Goal: Task Accomplishment & Management: Use online tool/utility

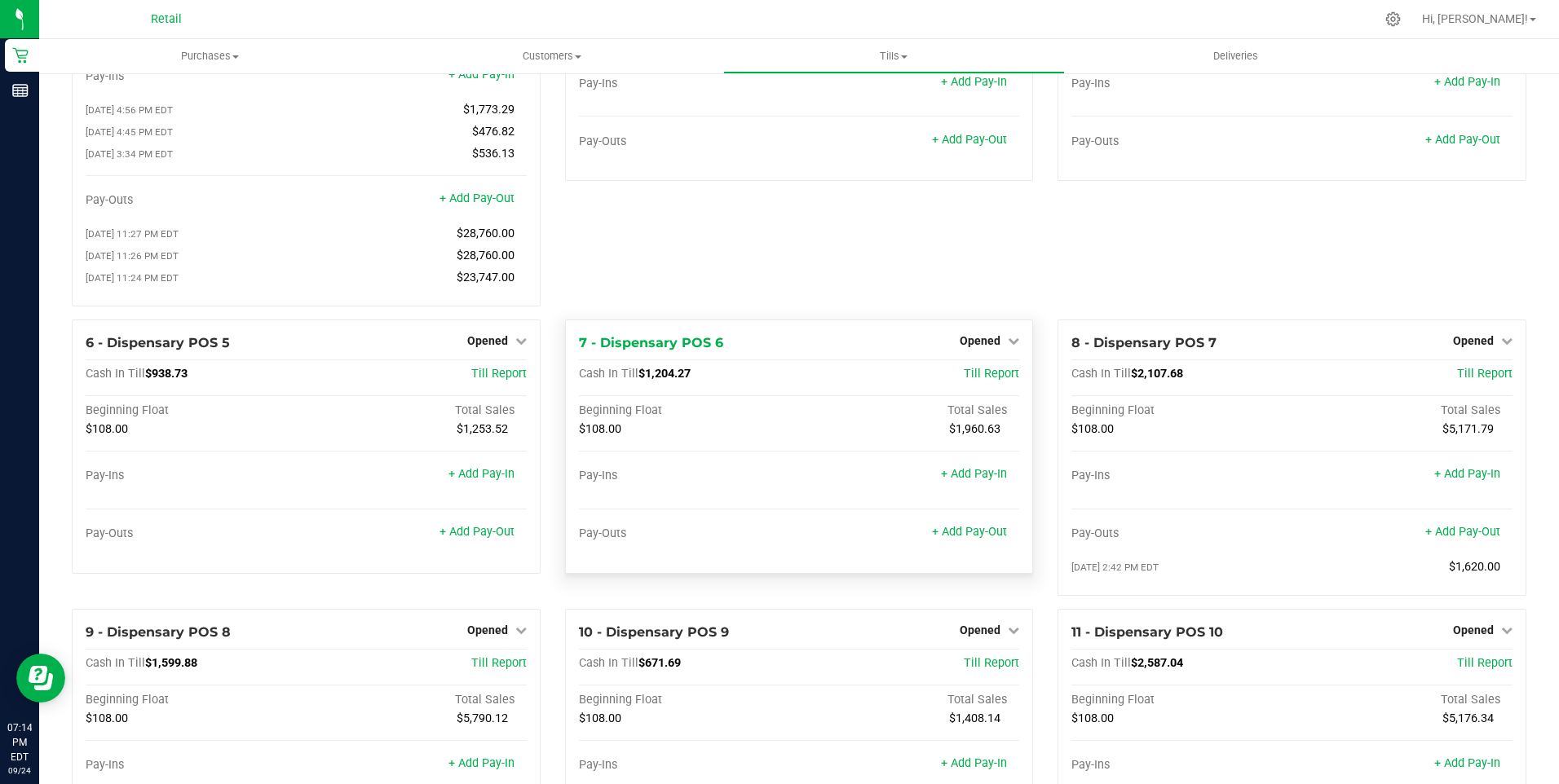
scroll to position [163, 0]
click at [498, 345] on span "Opened" at bounding box center [487, 339] width 41 height 13
click at [494, 379] on link "Close Till" at bounding box center [489, 372] width 44 height 13
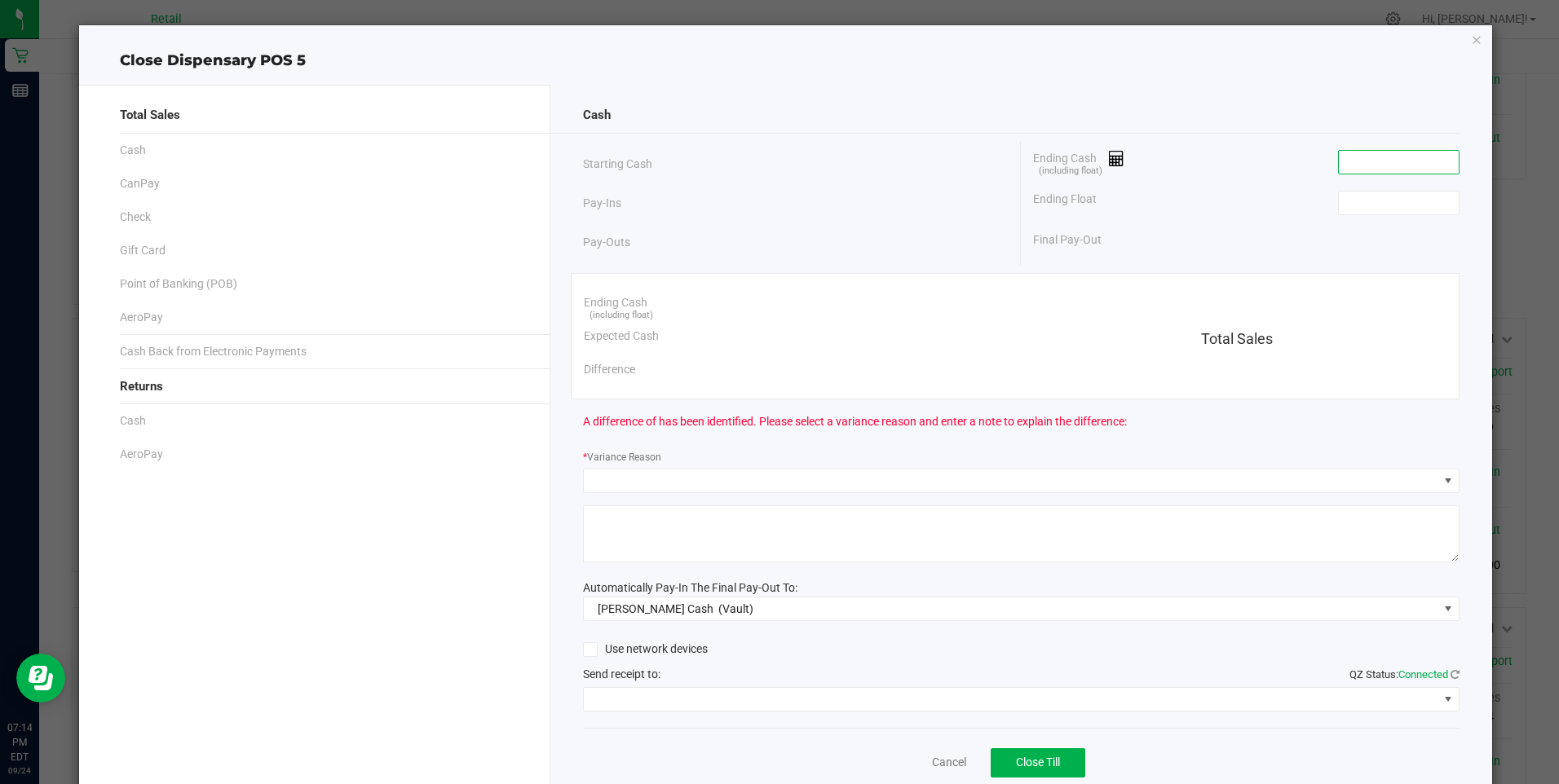
click at [1366, 161] on input at bounding box center [1398, 162] width 120 height 23
type input "$947.61"
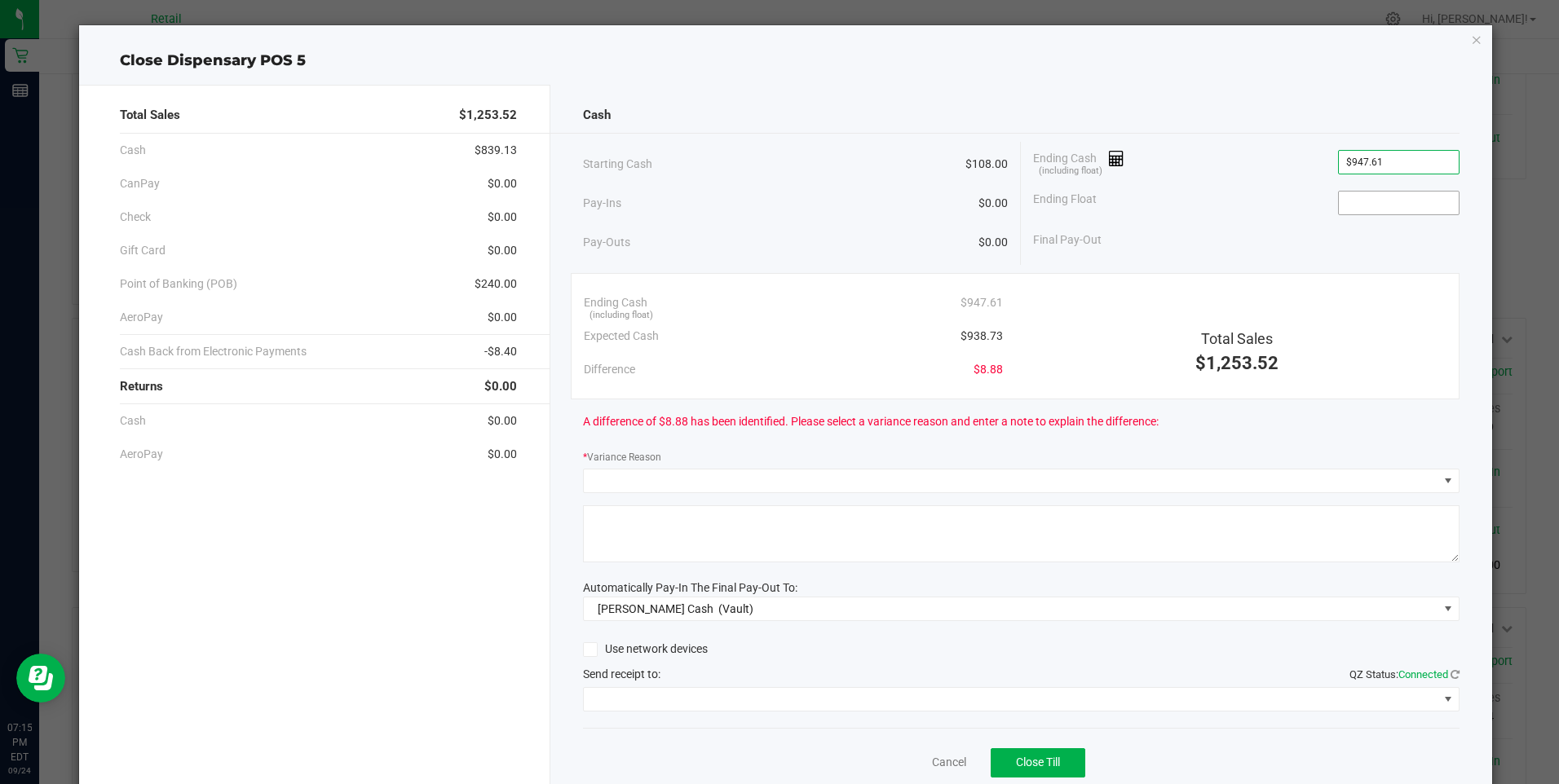
click at [1365, 202] on input at bounding box center [1398, 202] width 120 height 23
type input "$108.00"
click at [1310, 227] on div "Final Pay-Out $839.61" at bounding box center [1246, 240] width 426 height 34
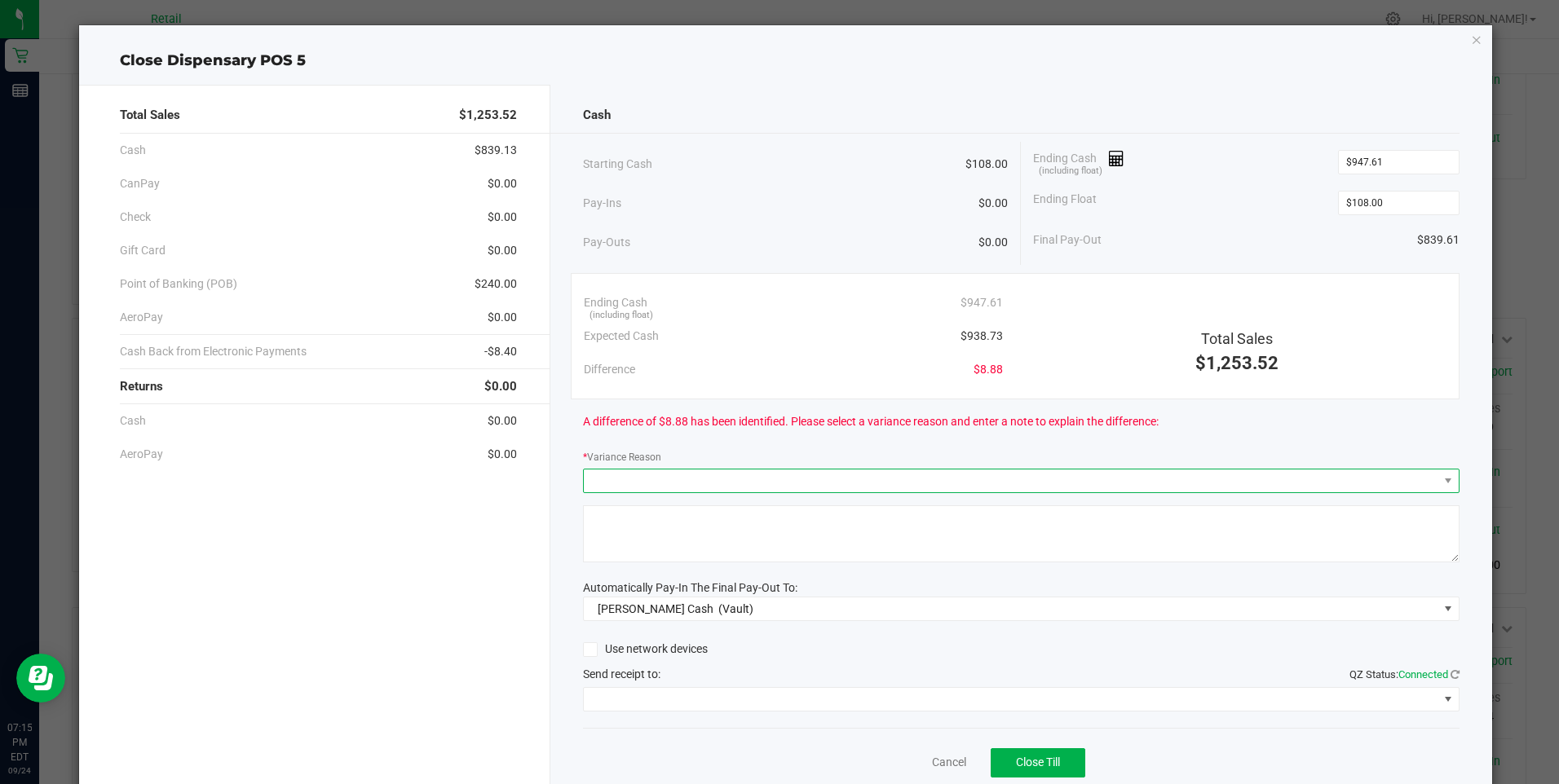
click at [646, 485] on span at bounding box center [1011, 480] width 855 height 23
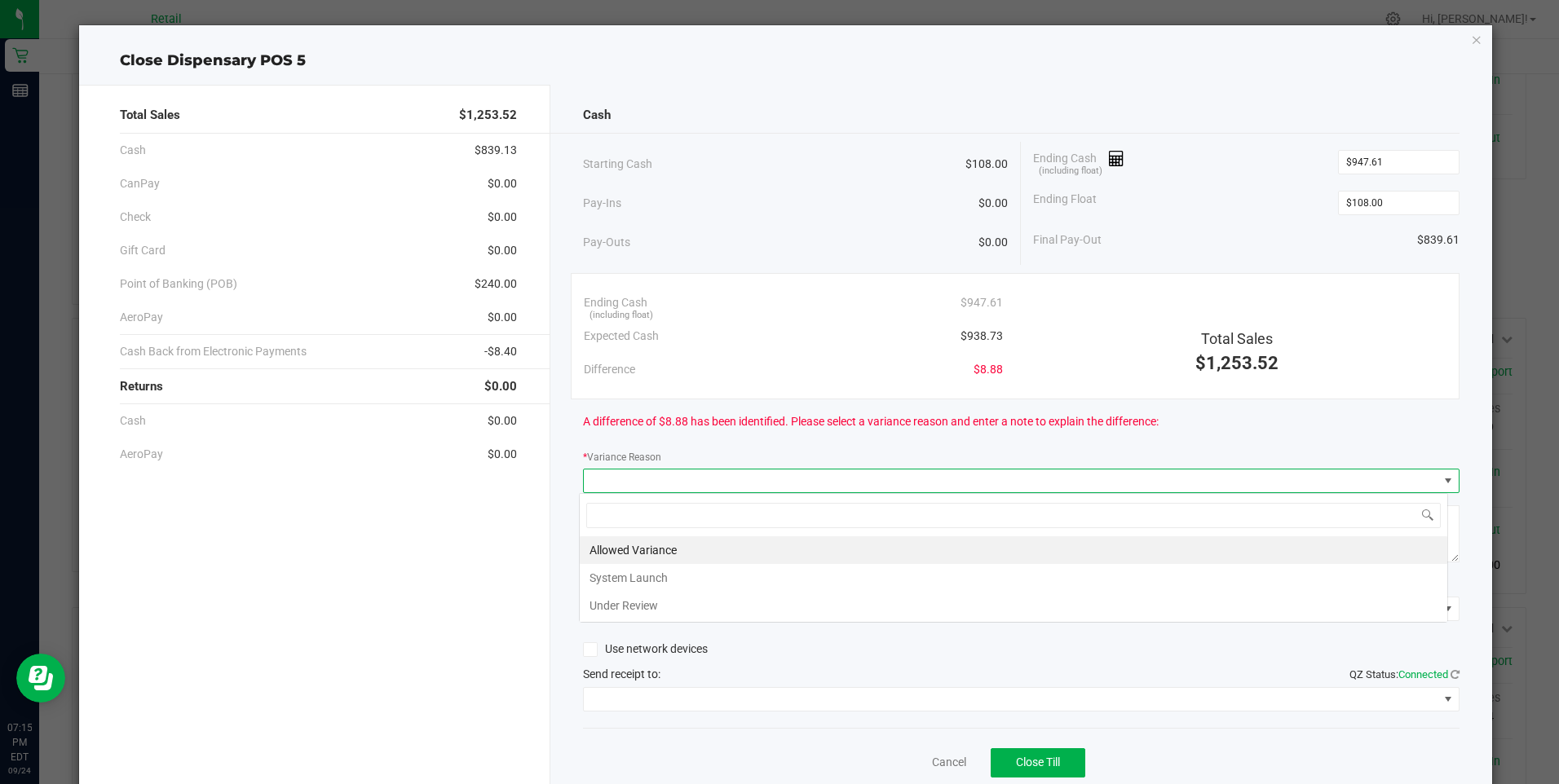
scroll to position [25, 869]
click at [651, 553] on li "Allowed Variance" at bounding box center [1014, 550] width 867 height 28
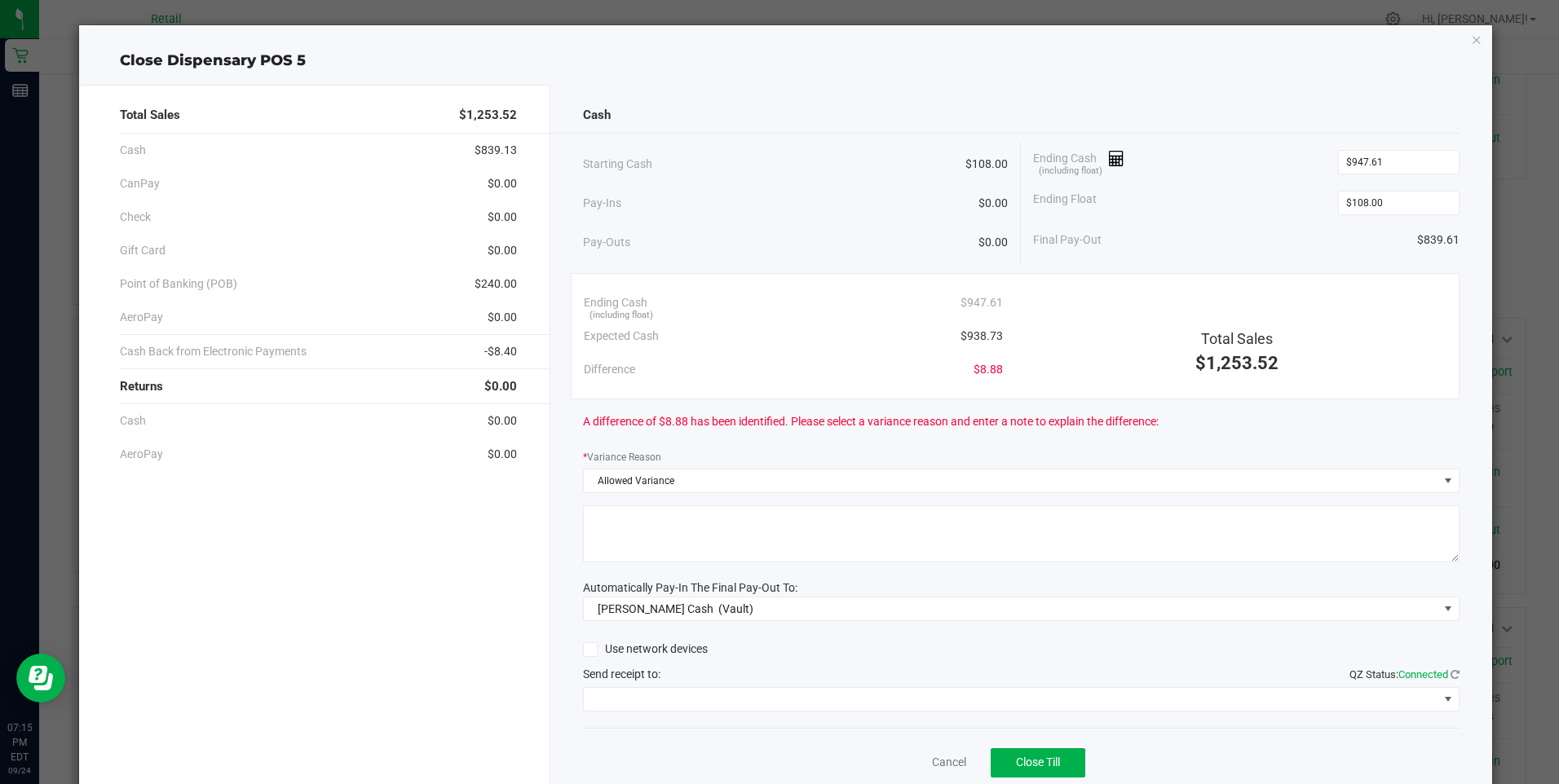
click at [651, 553] on textarea at bounding box center [1021, 534] width 876 height 57
type textarea "1"
click at [697, 703] on span at bounding box center [1011, 699] width 855 height 23
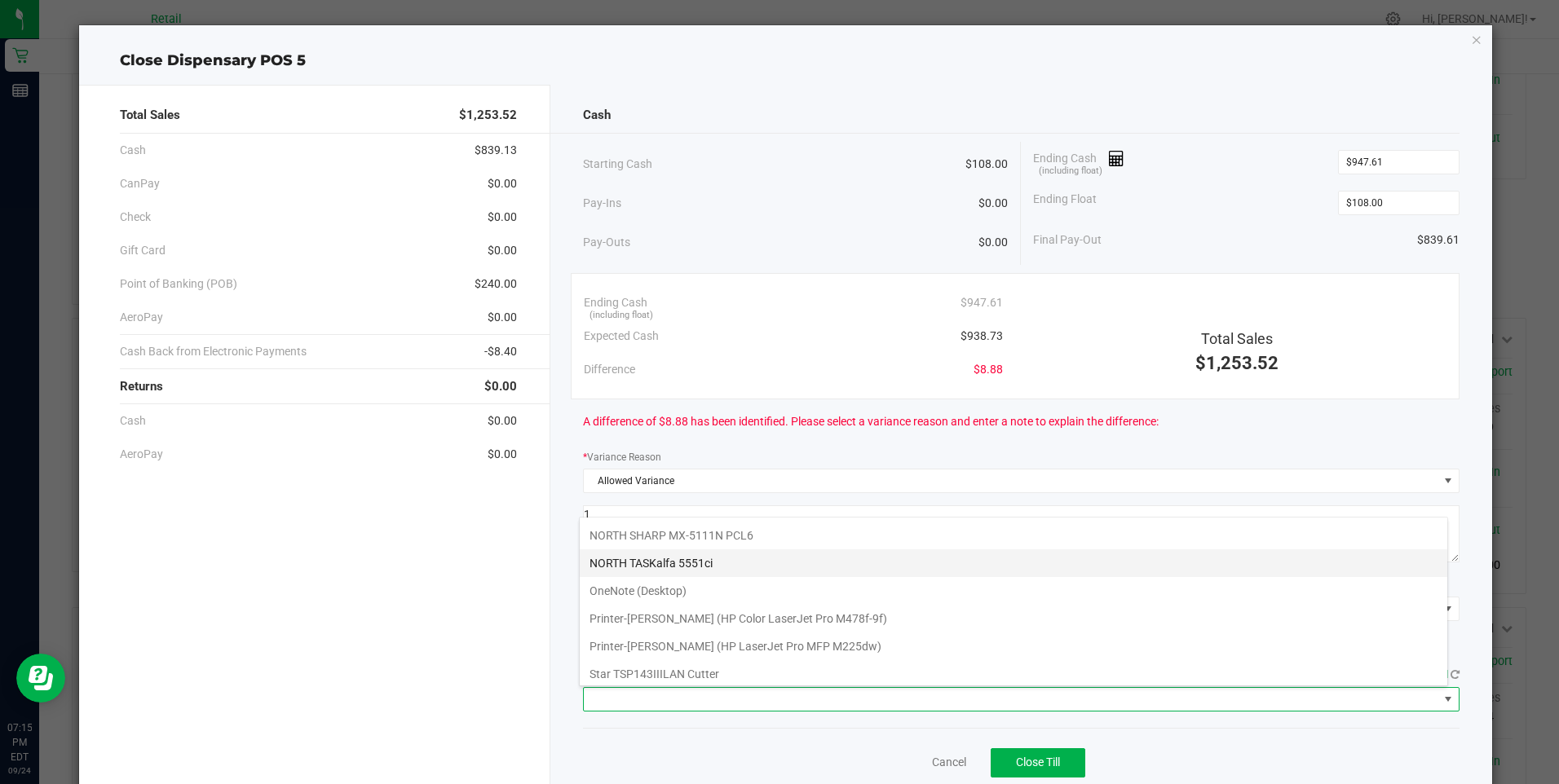
scroll to position [115, 0]
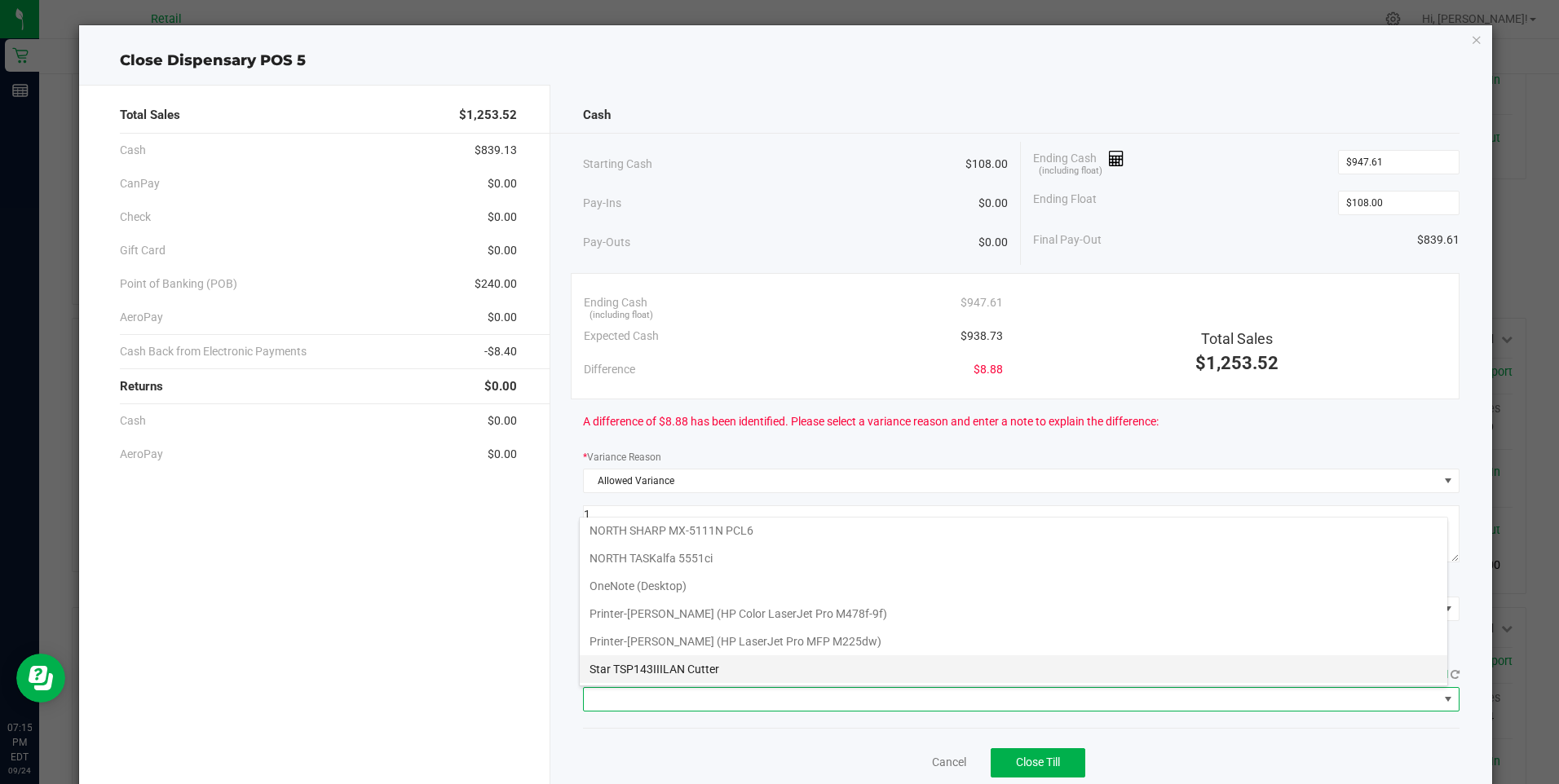
click at [725, 674] on Cutter "Star TSP143IIILAN Cutter" at bounding box center [1014, 669] width 867 height 28
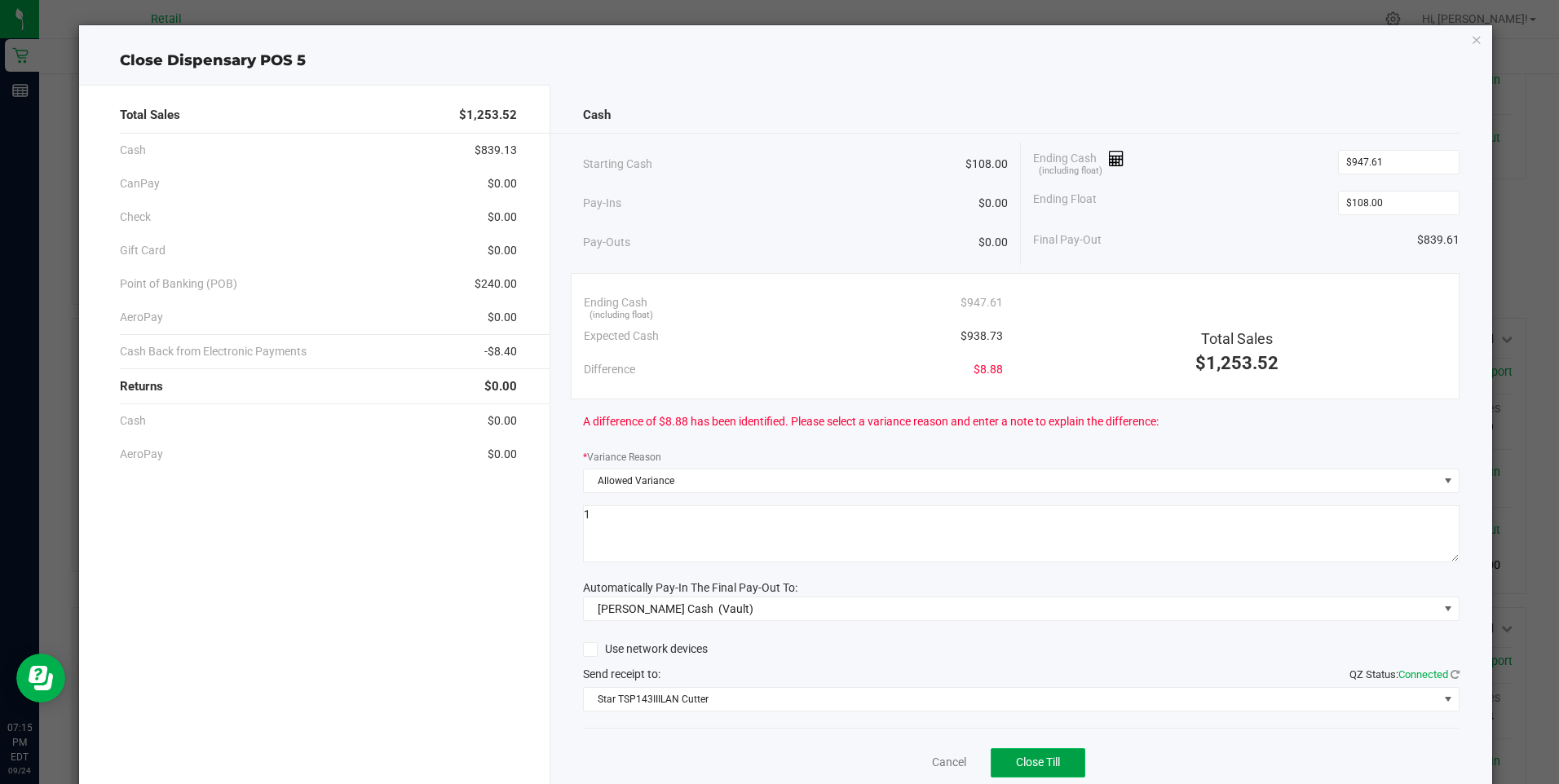
click at [1035, 758] on span "Close Till" at bounding box center [1037, 761] width 44 height 13
click at [895, 762] on link "Dismiss" at bounding box center [914, 761] width 40 height 17
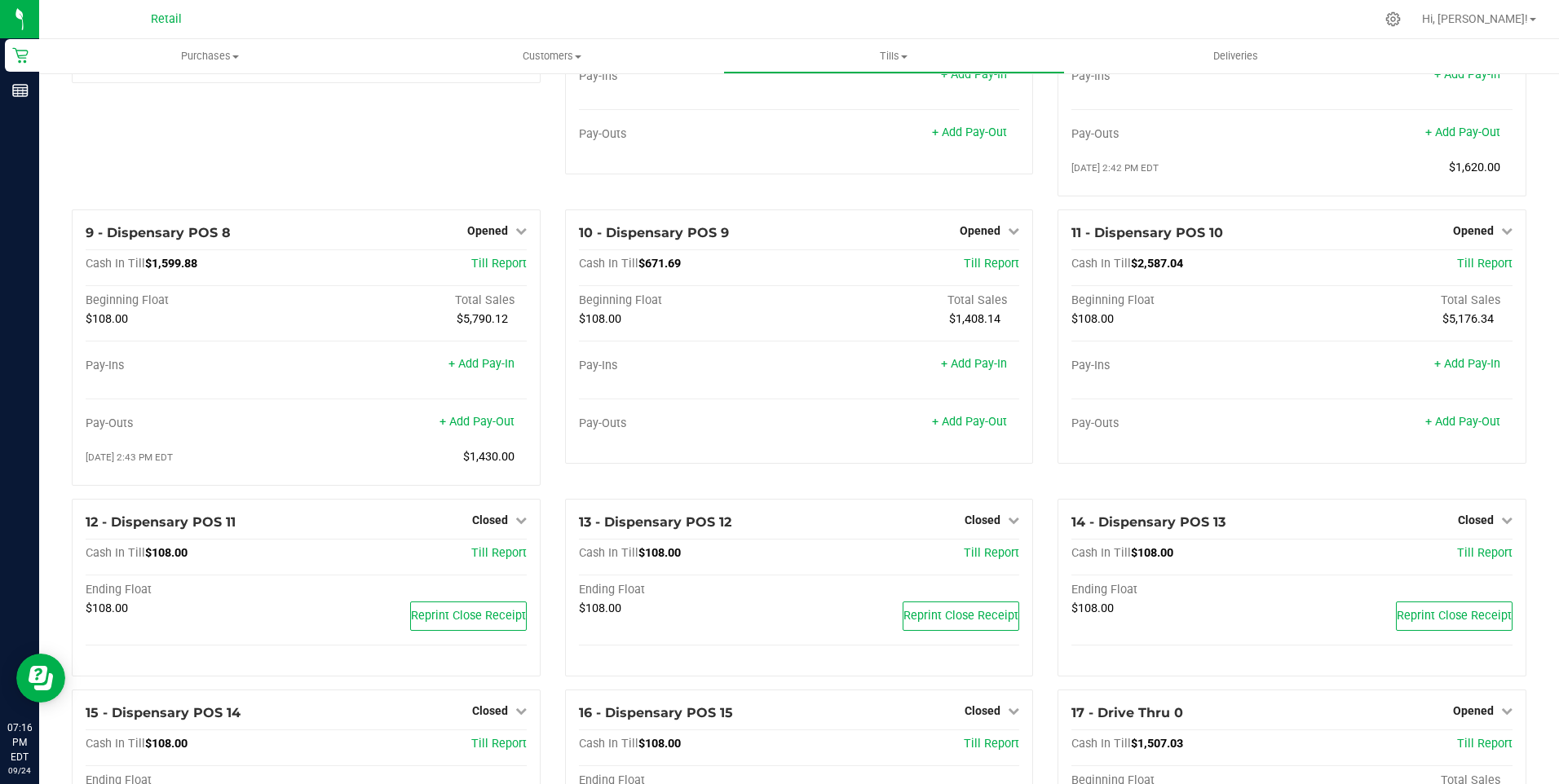
scroll to position [571, 0]
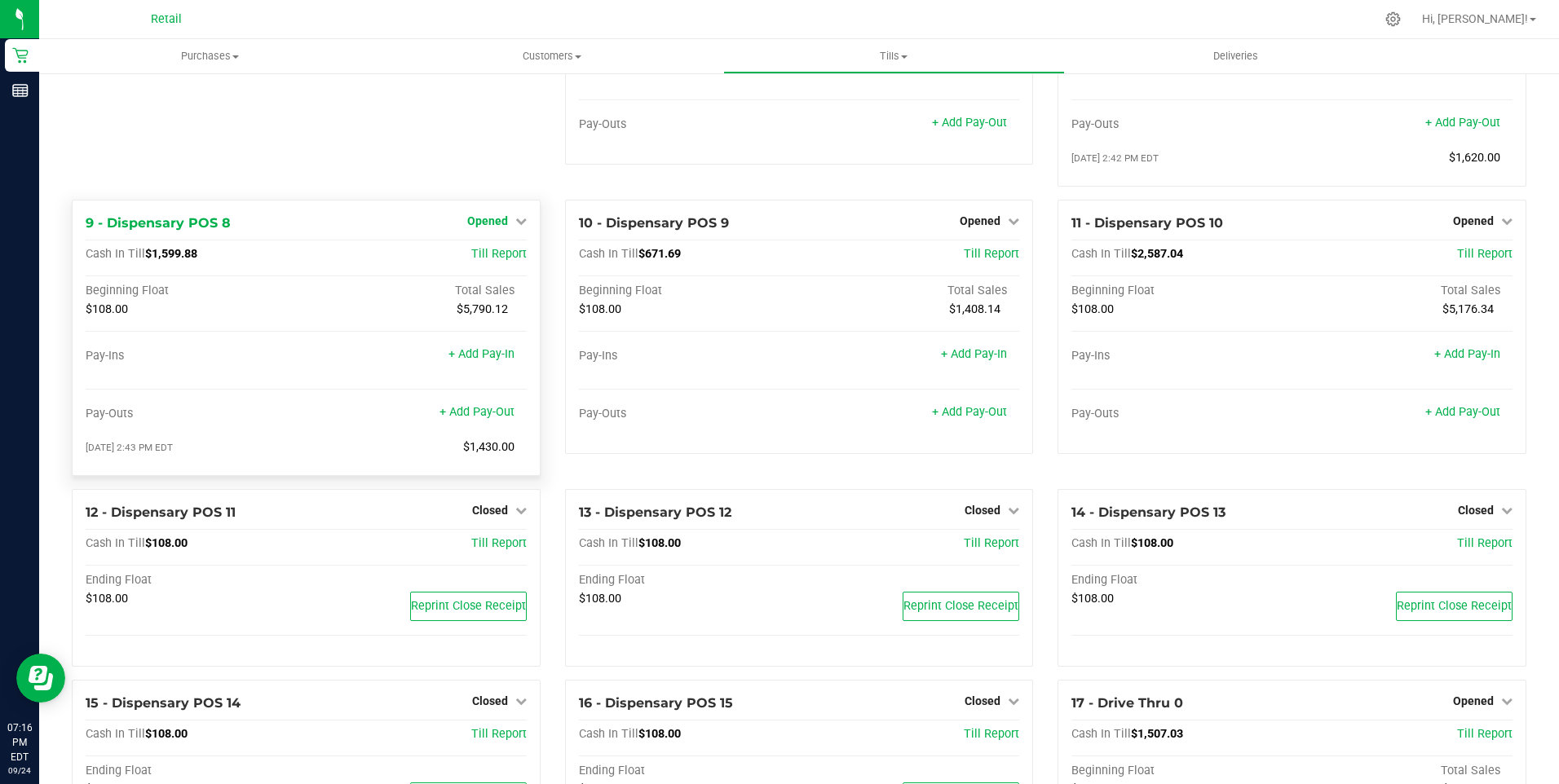
click at [497, 227] on span "Opened" at bounding box center [487, 220] width 41 height 13
click at [492, 261] on link "Close Till" at bounding box center [489, 254] width 44 height 13
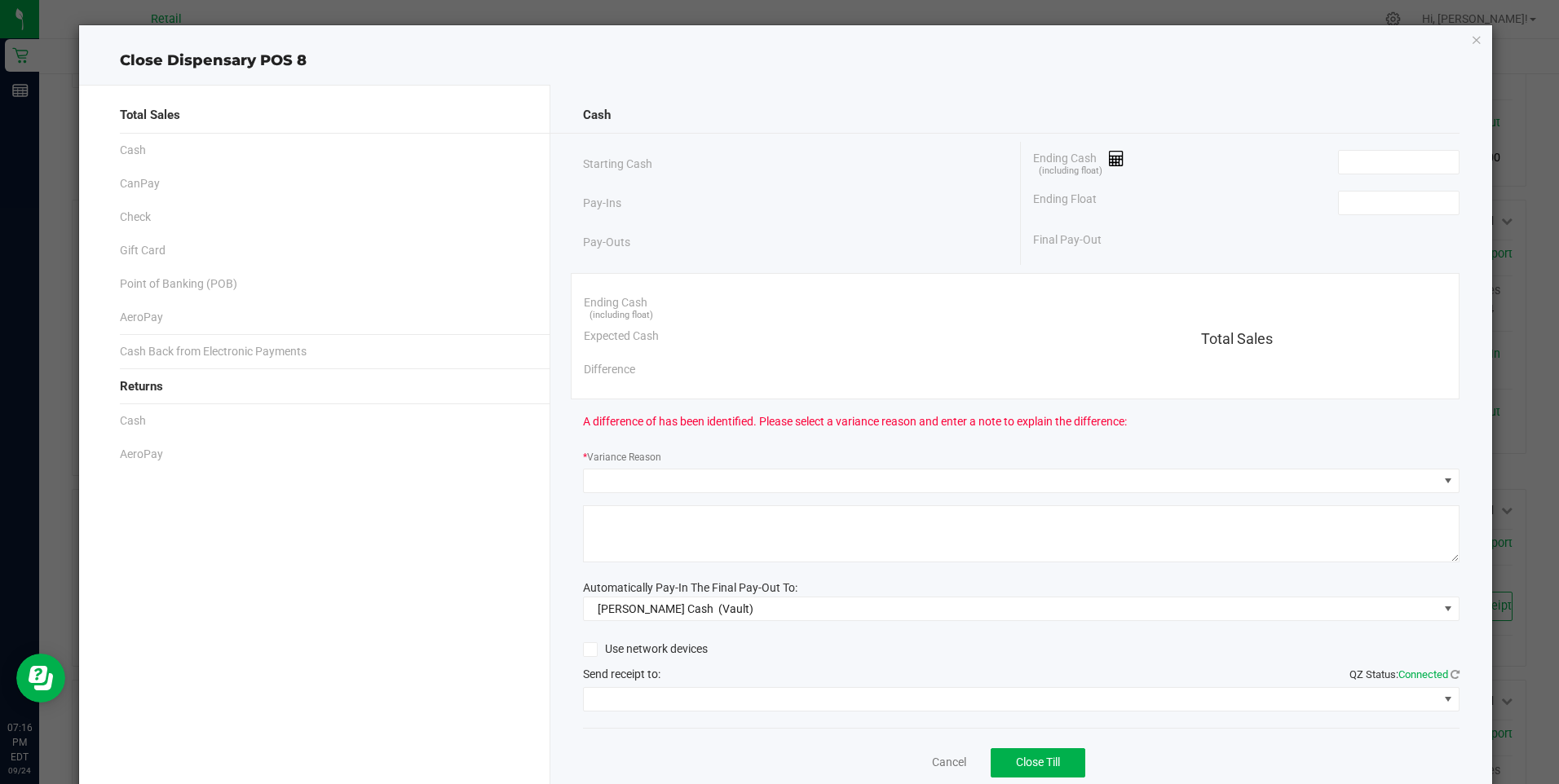
click at [1382, 176] on div "Ending Cash (including float)" at bounding box center [1246, 162] width 426 height 40
click at [1383, 168] on input at bounding box center [1398, 162] width 120 height 23
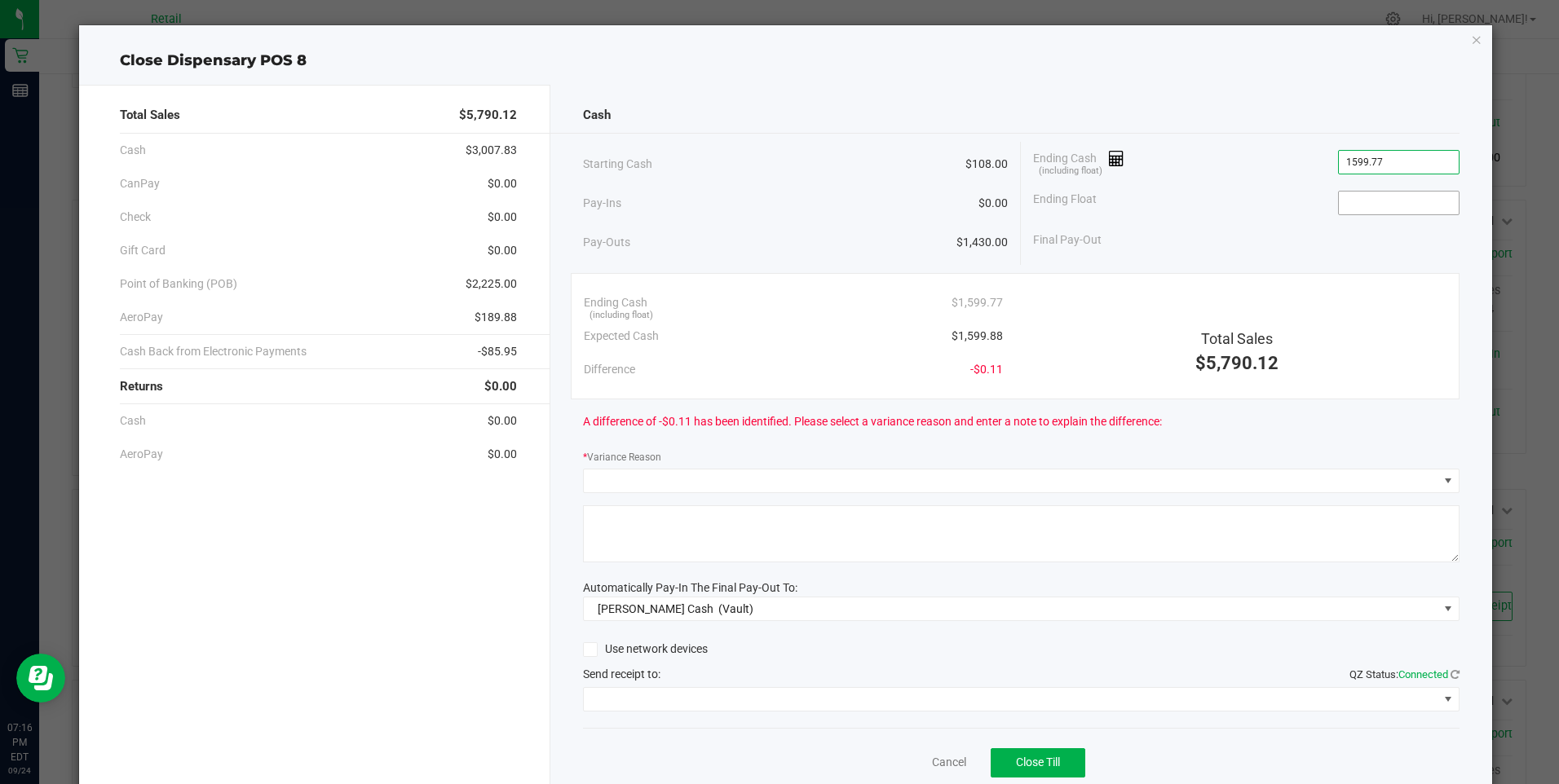
type input "$1,599.77"
click at [1381, 198] on input at bounding box center [1398, 202] width 120 height 23
type input "$108.00"
click at [1333, 256] on div "Final Pay-Out $1,491.77" at bounding box center [1246, 240] width 426 height 34
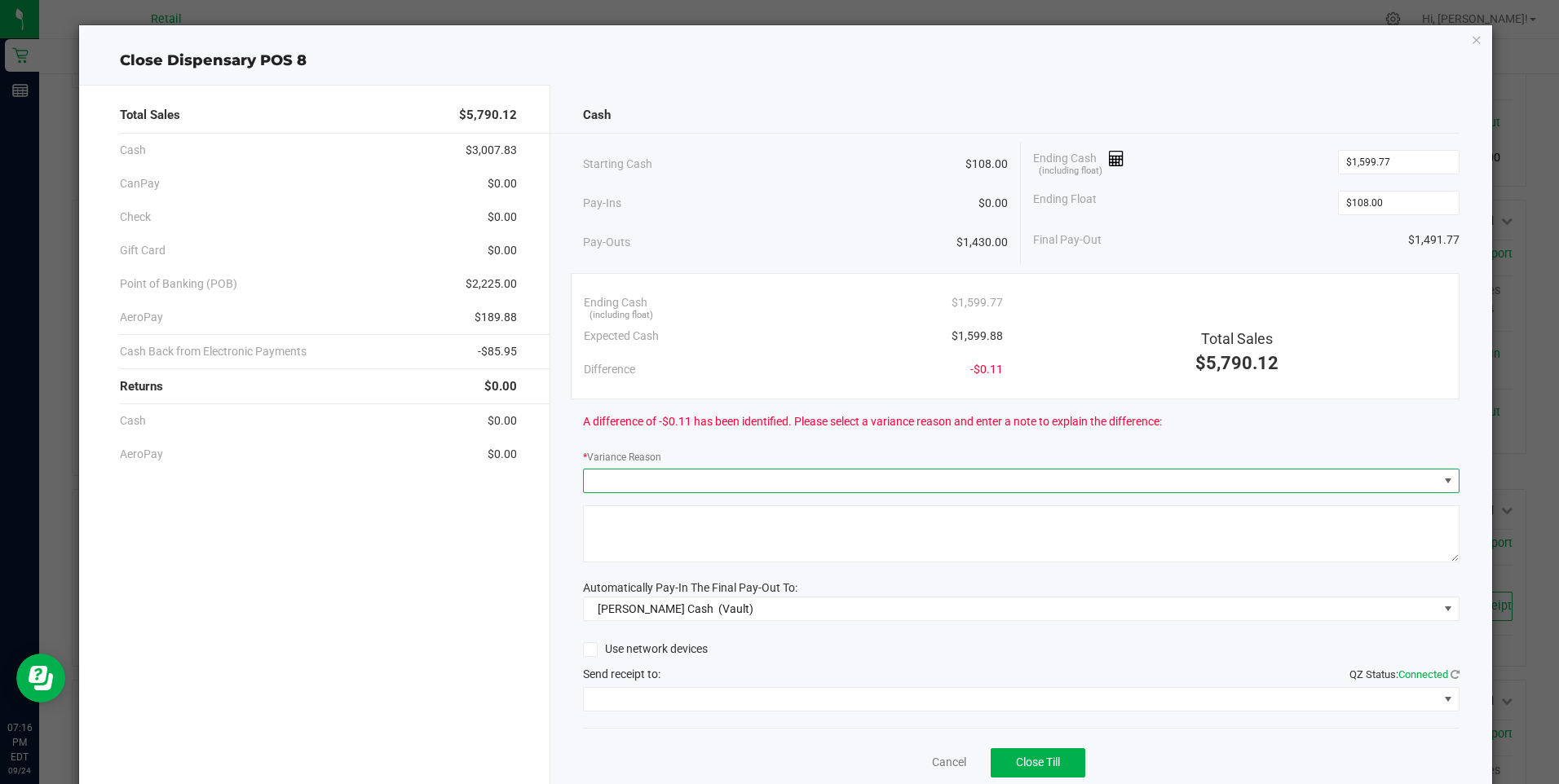
click at [678, 473] on span at bounding box center [1011, 480] width 855 height 23
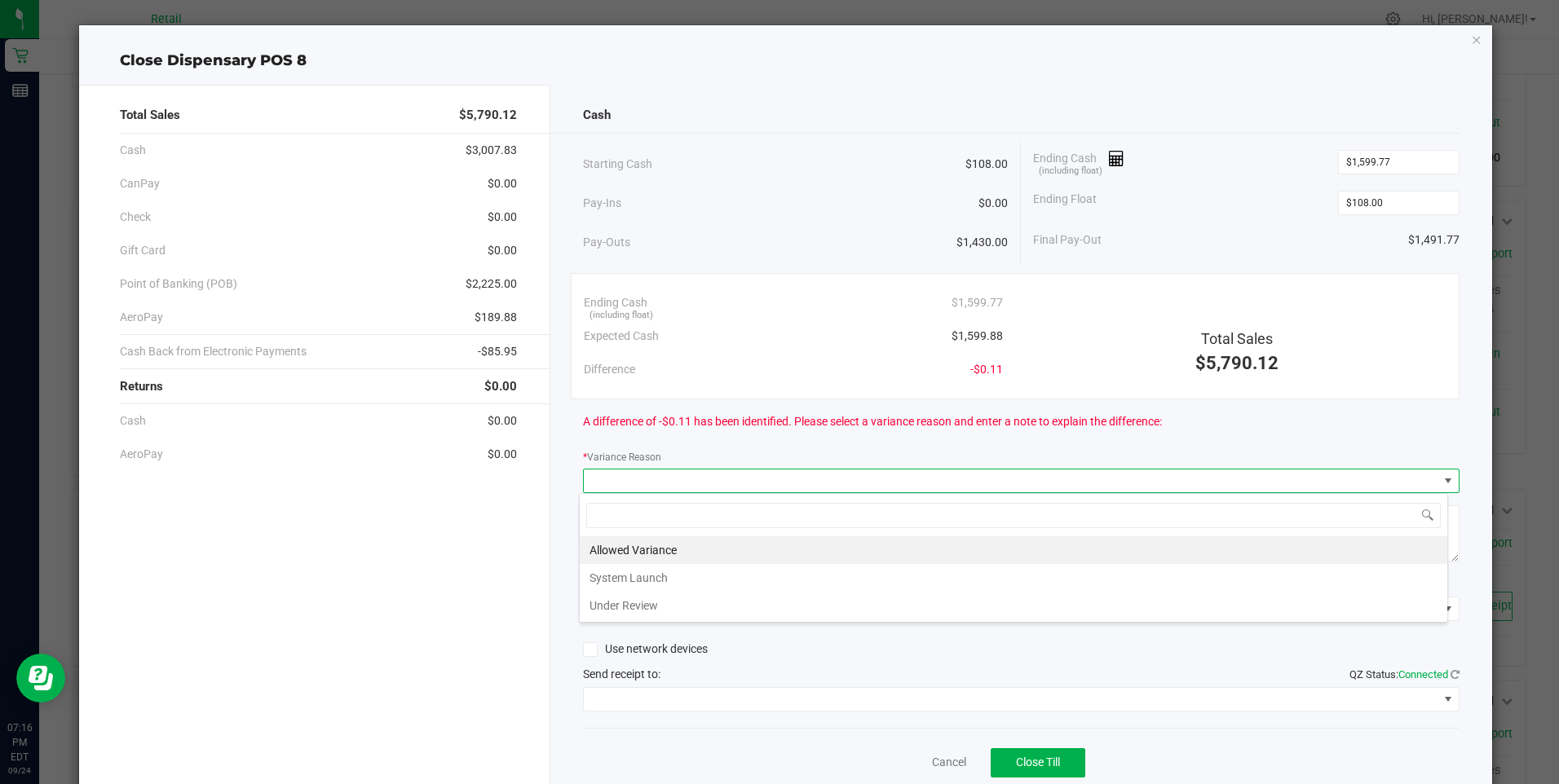
scroll to position [25, 869]
click at [652, 555] on li "Allowed Variance" at bounding box center [1014, 550] width 867 height 28
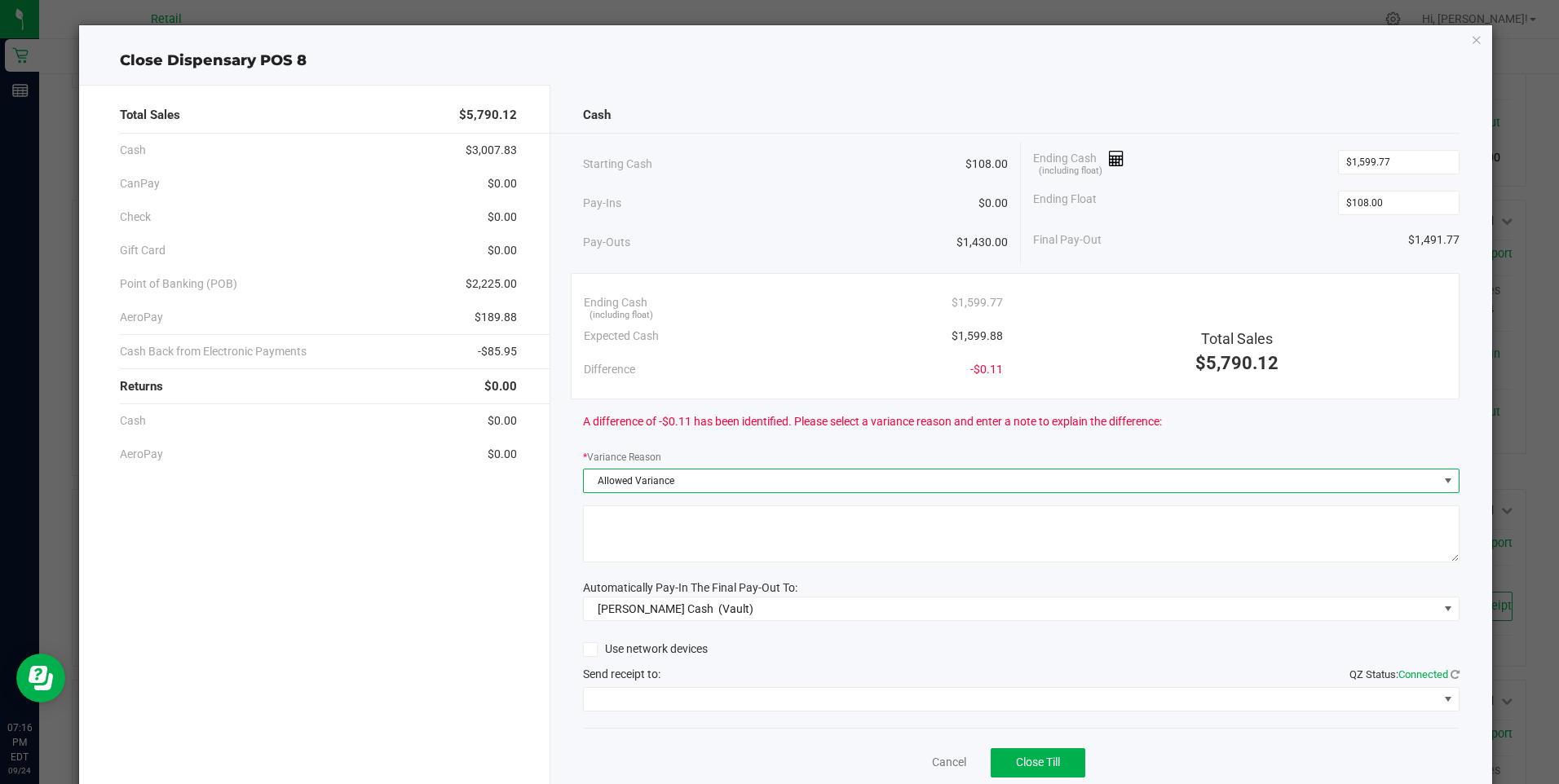
click at [655, 543] on textarea at bounding box center [1021, 534] width 876 height 57
type textarea "1"
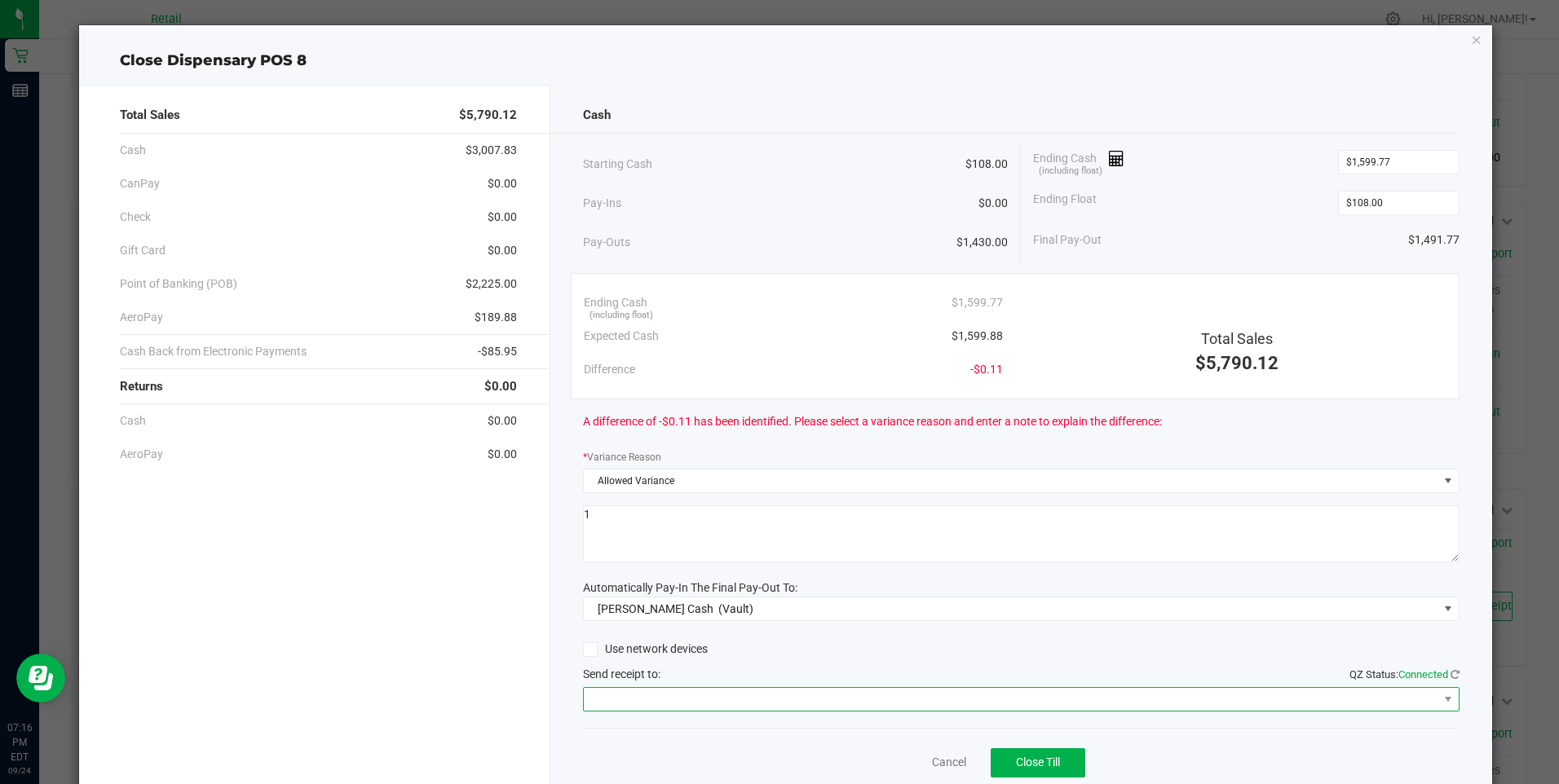
click at [705, 697] on span at bounding box center [1011, 699] width 855 height 23
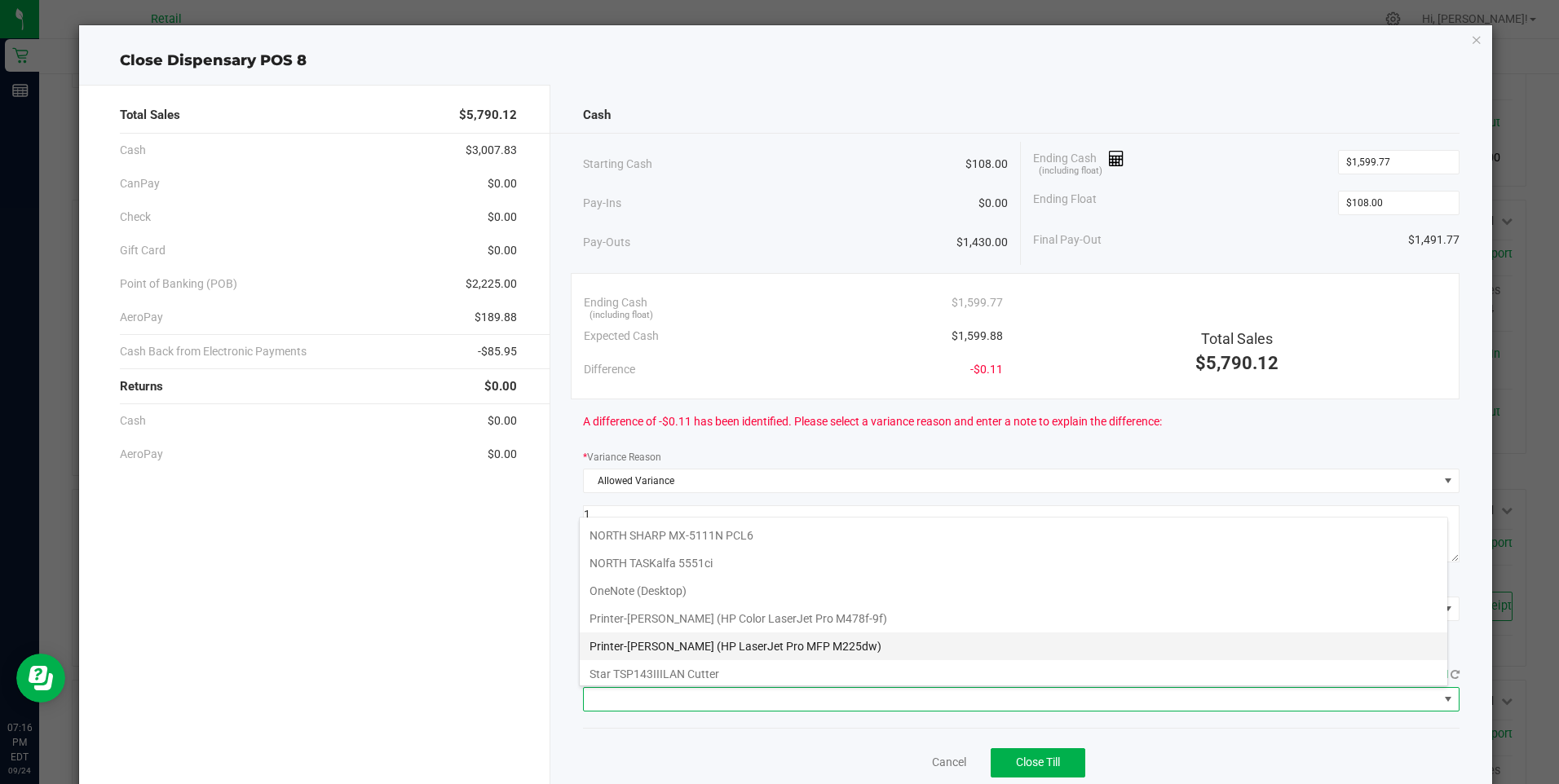
scroll to position [115, 0]
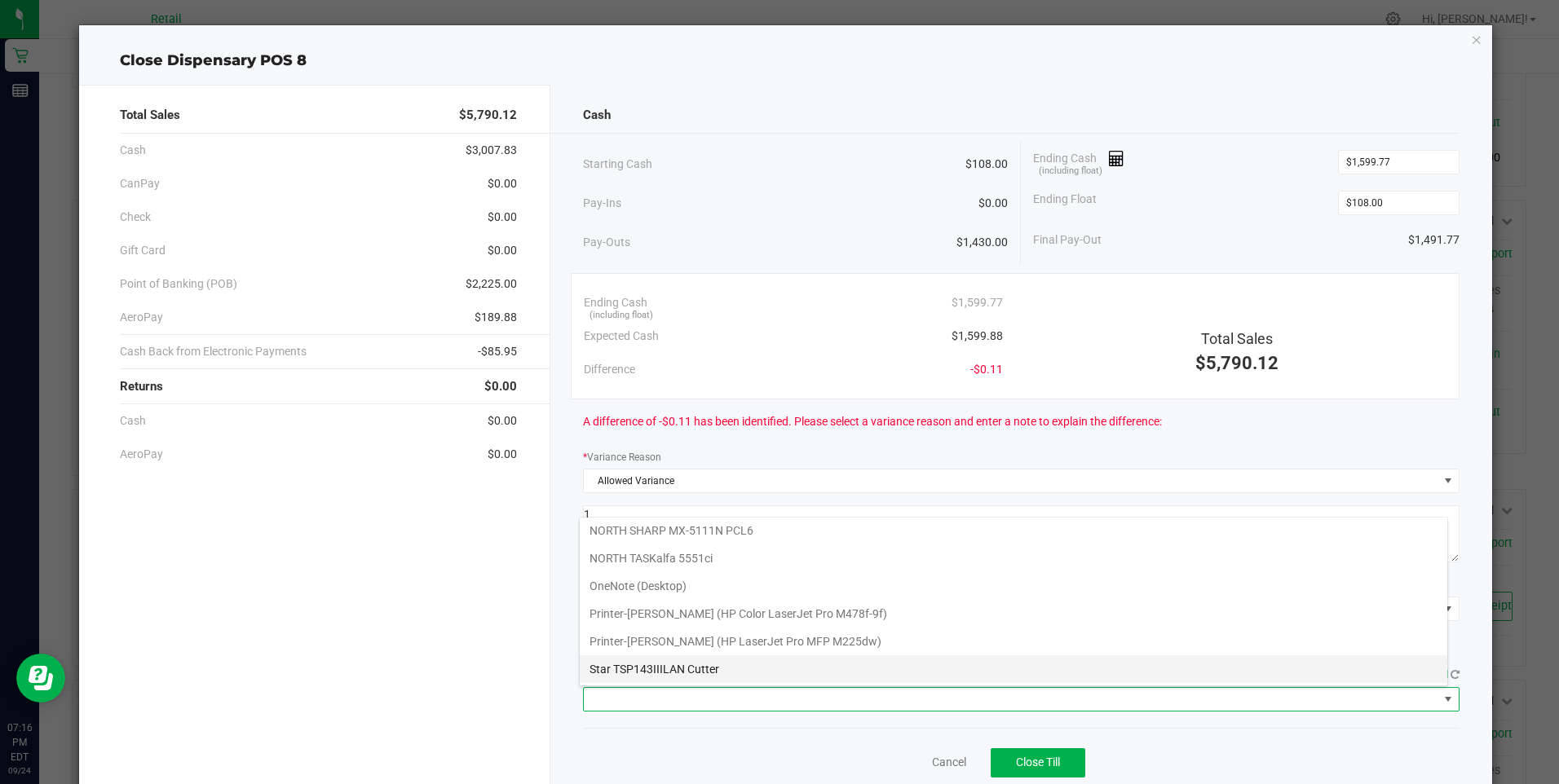
click at [697, 666] on Cutter "Star TSP143IIILAN Cutter" at bounding box center [1014, 669] width 867 height 28
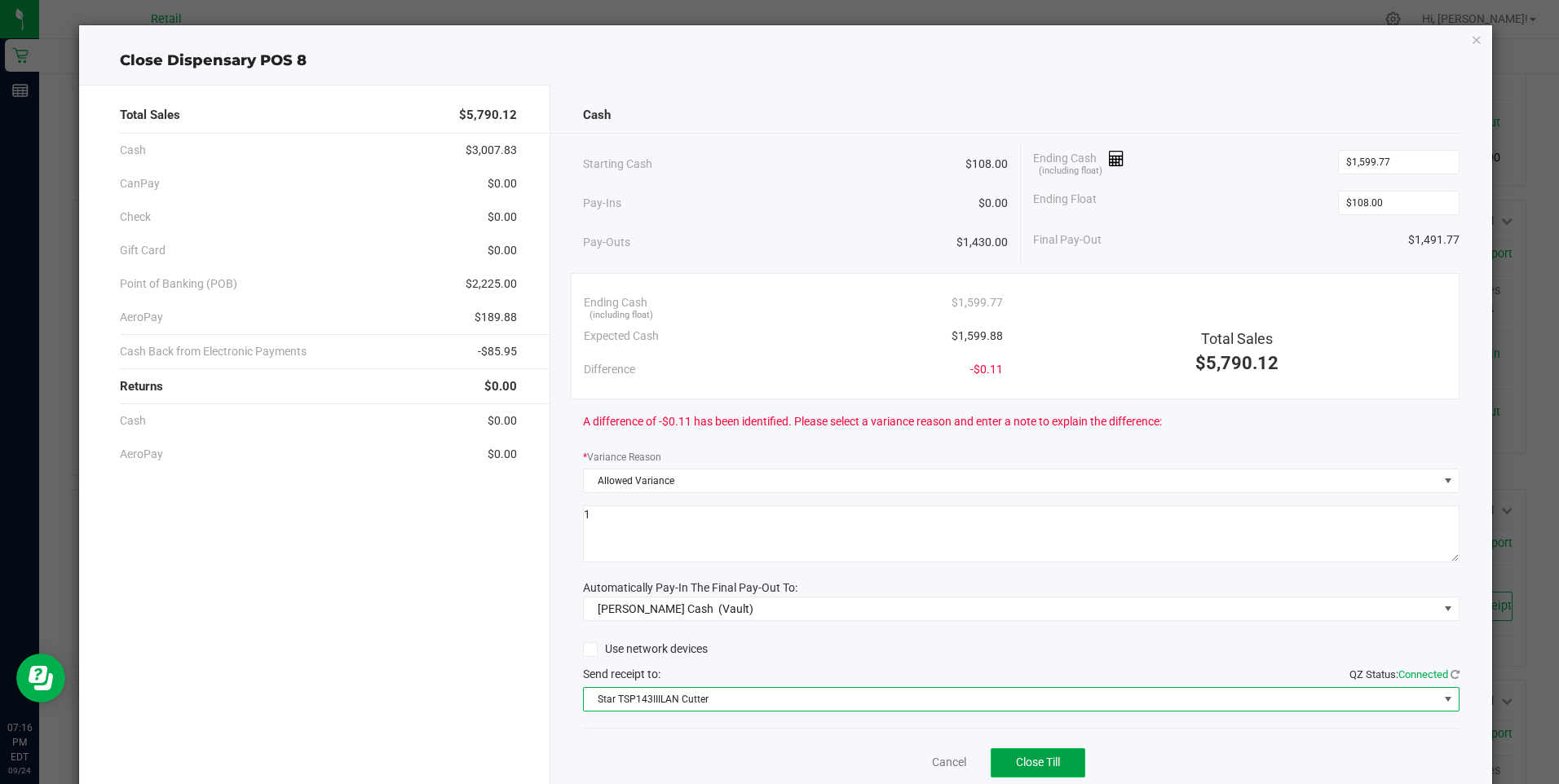
click at [1025, 763] on span "Close Till" at bounding box center [1037, 761] width 44 height 13
